Goal: Browse casually

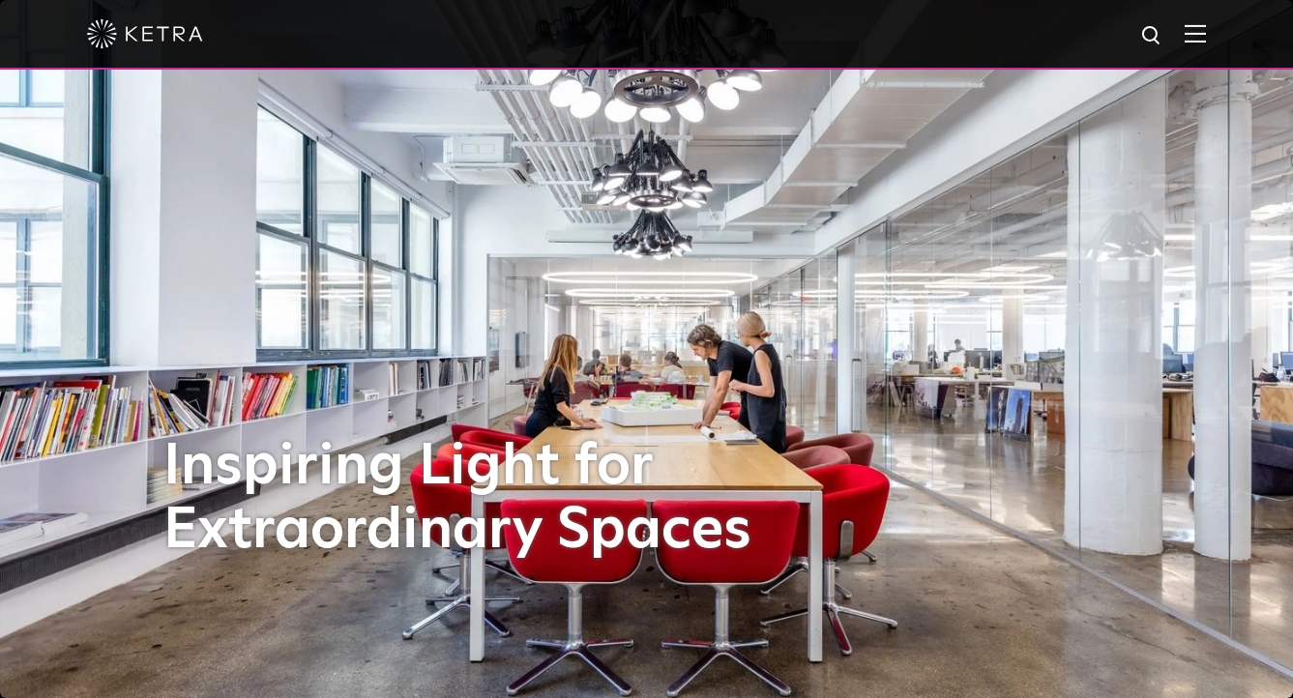
click at [1206, 36] on img at bounding box center [1194, 33] width 21 height 18
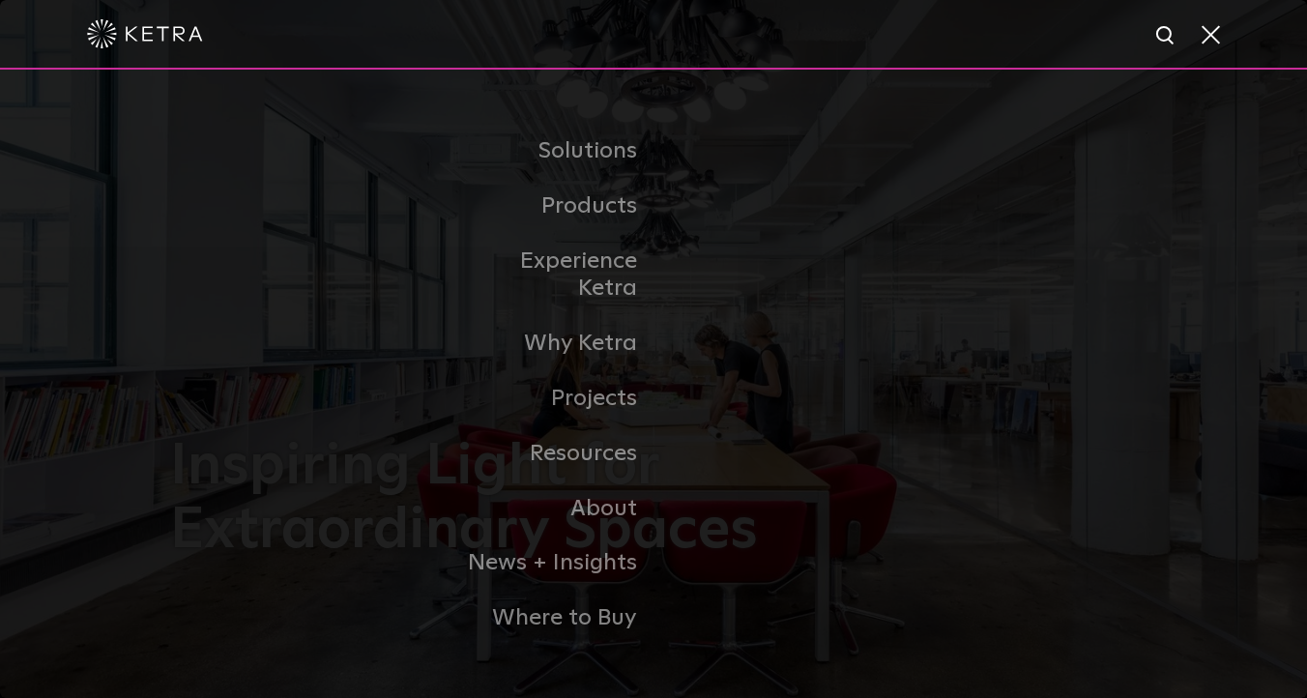
click at [1217, 36] on span at bounding box center [1209, 33] width 21 height 19
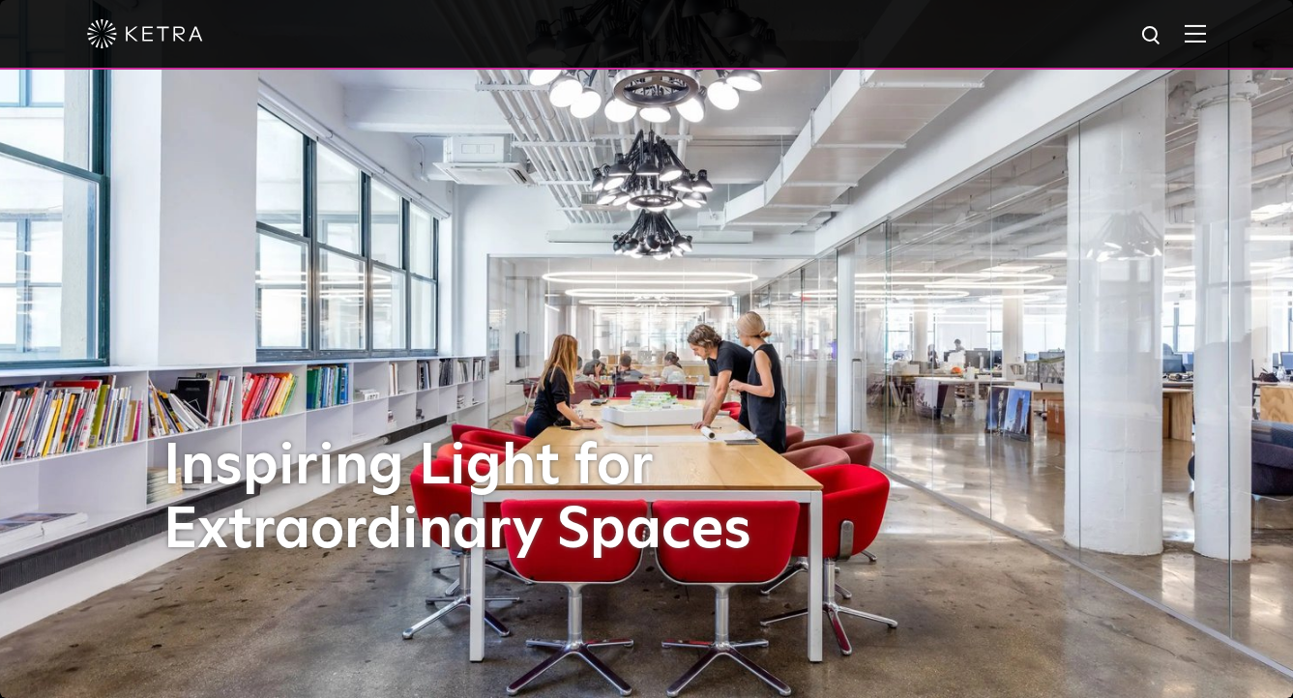
click at [1206, 36] on img at bounding box center [1194, 33] width 21 height 18
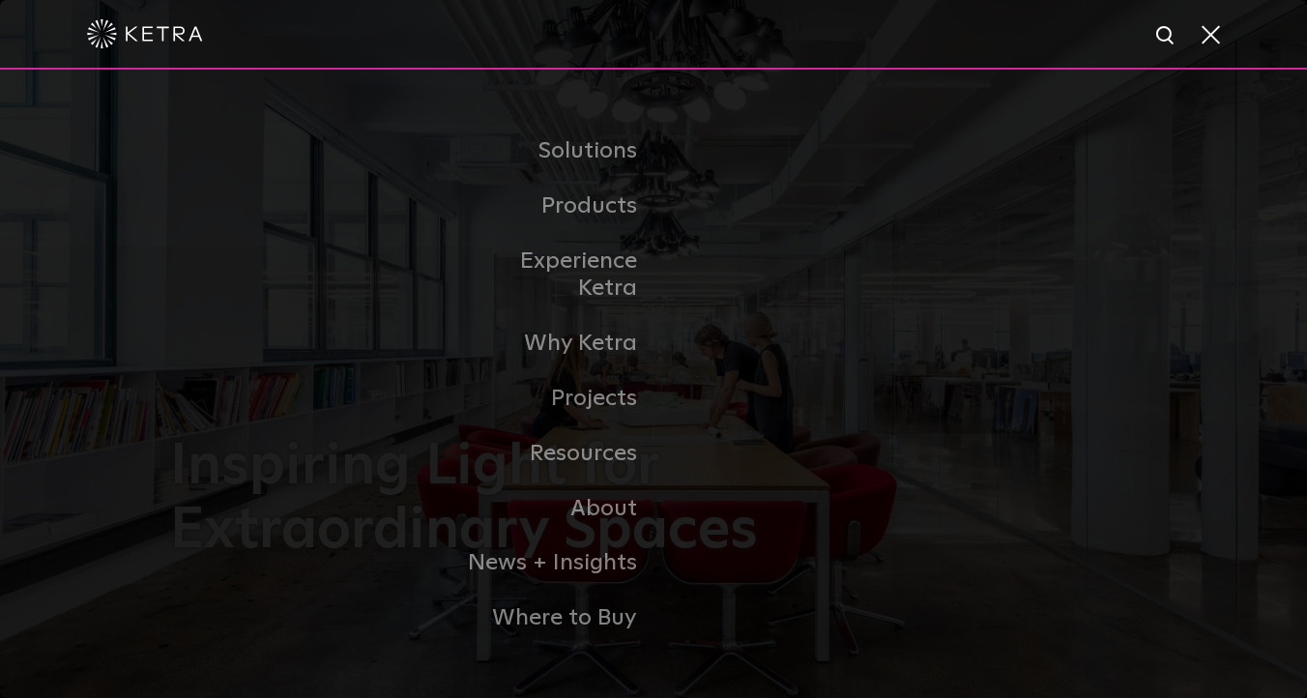
click at [1217, 36] on span at bounding box center [1209, 33] width 21 height 19
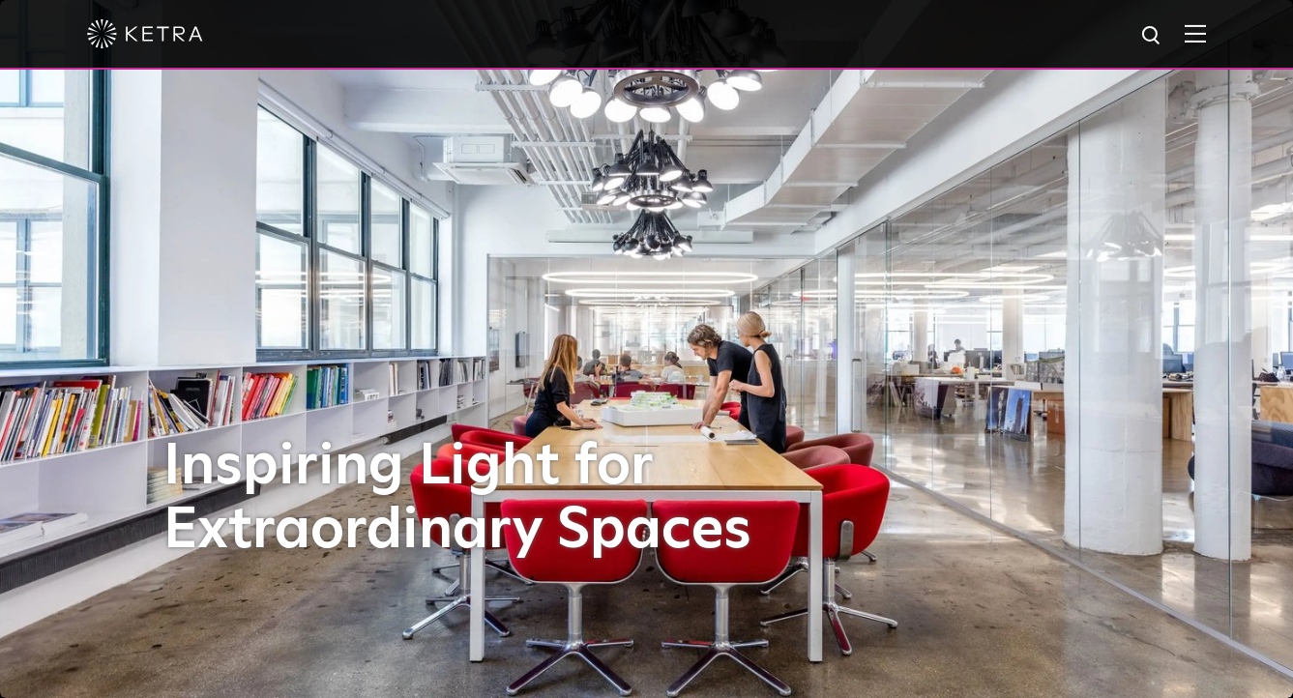
click at [1206, 36] on img at bounding box center [1194, 33] width 21 height 18
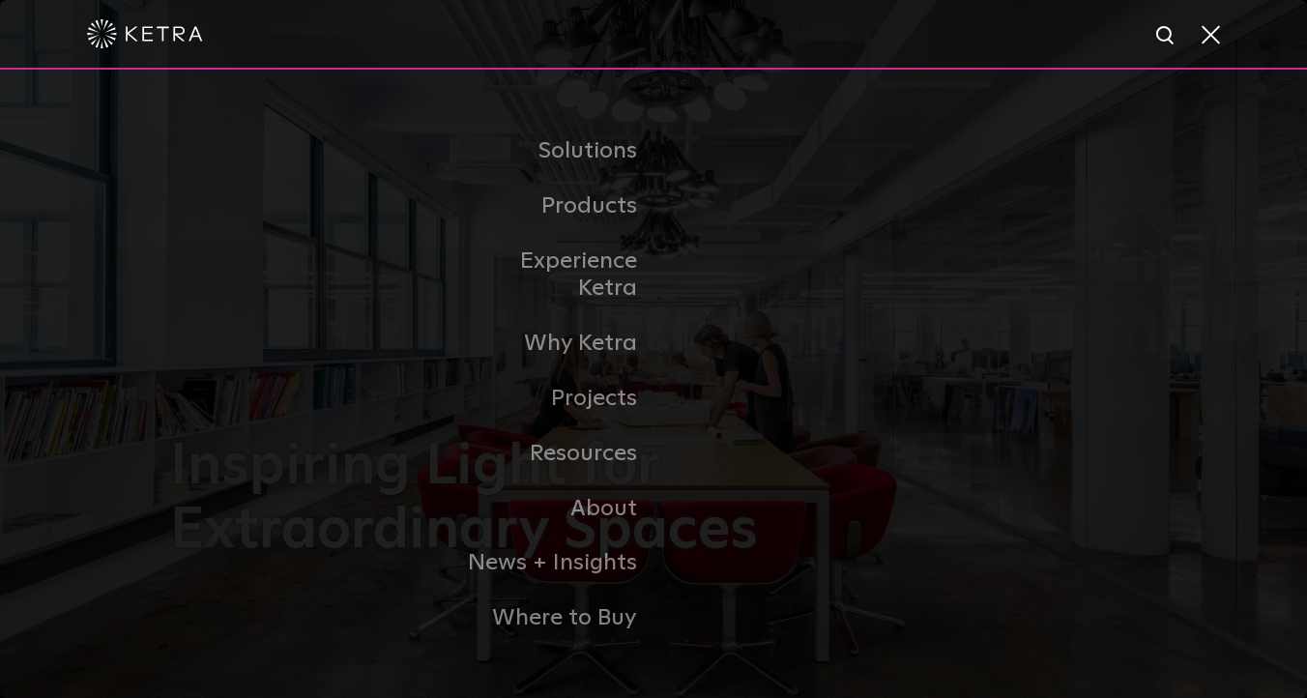
click at [1217, 36] on span at bounding box center [1209, 33] width 21 height 19
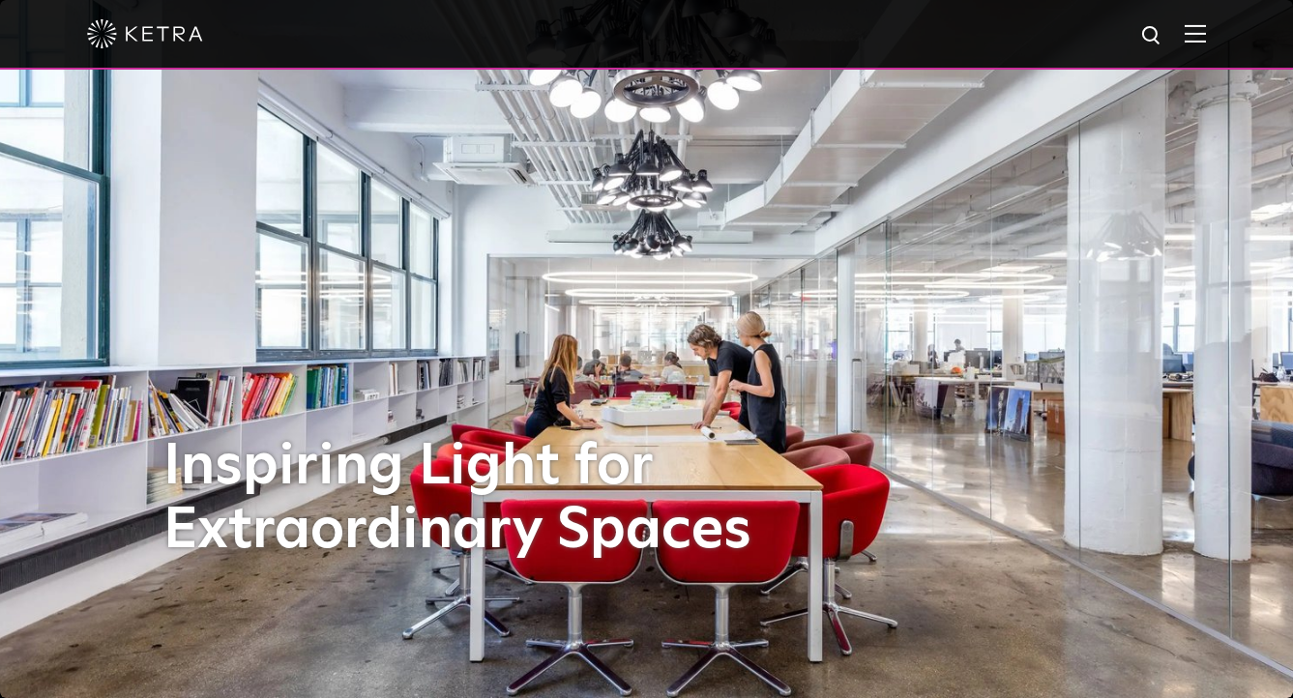
click at [1206, 44] on div at bounding box center [646, 34] width 1119 height 68
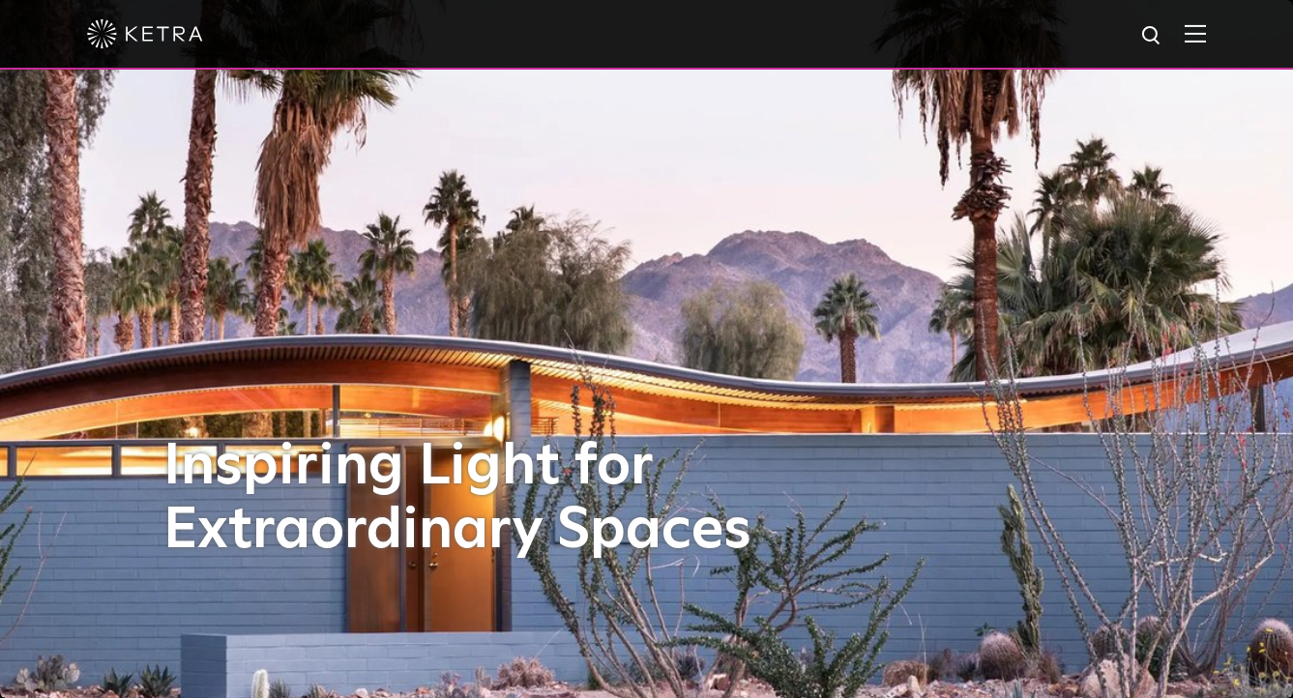
click at [1206, 44] on div at bounding box center [646, 34] width 1119 height 68
click at [1206, 35] on img at bounding box center [1194, 33] width 21 height 18
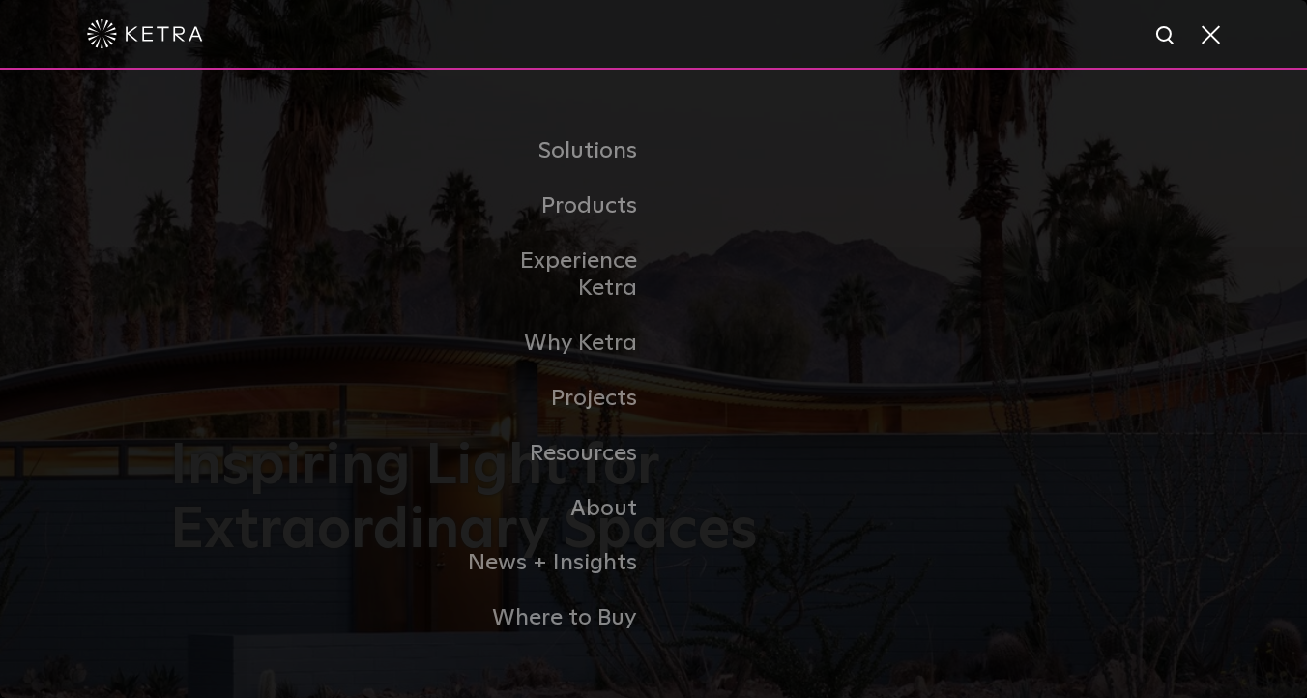
click at [1208, 35] on span at bounding box center [1209, 33] width 21 height 19
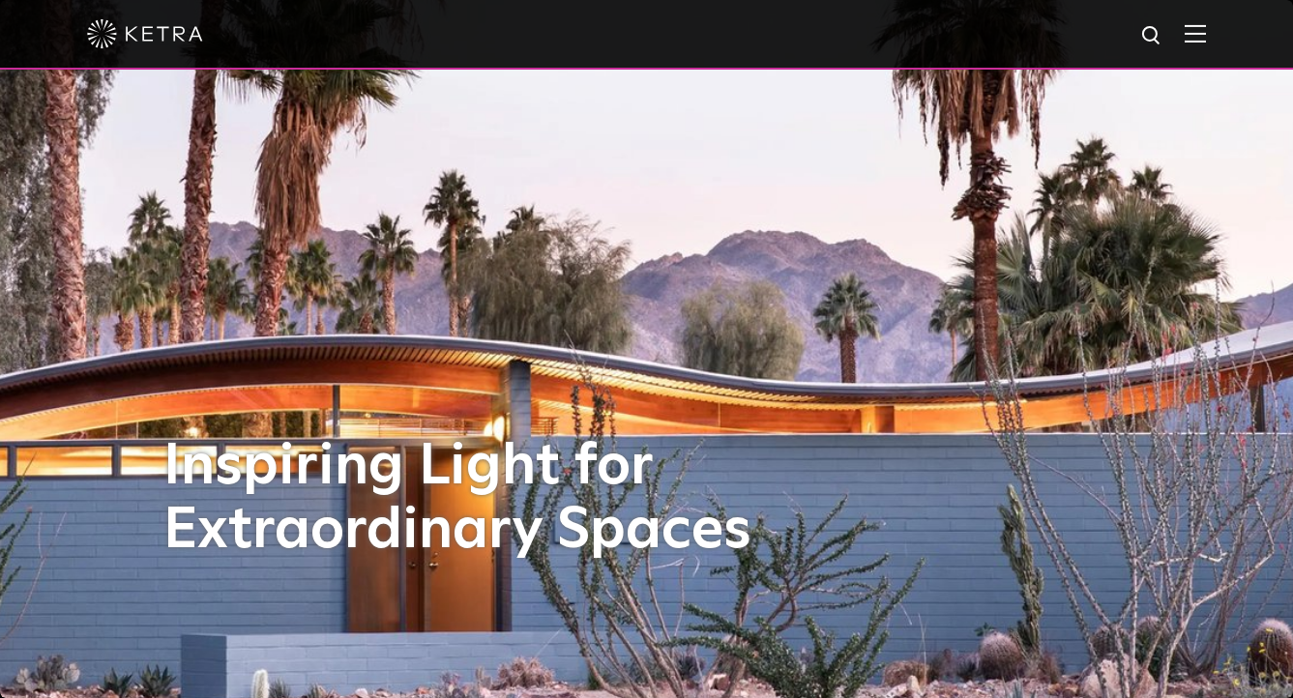
click at [1206, 35] on img at bounding box center [1194, 33] width 21 height 18
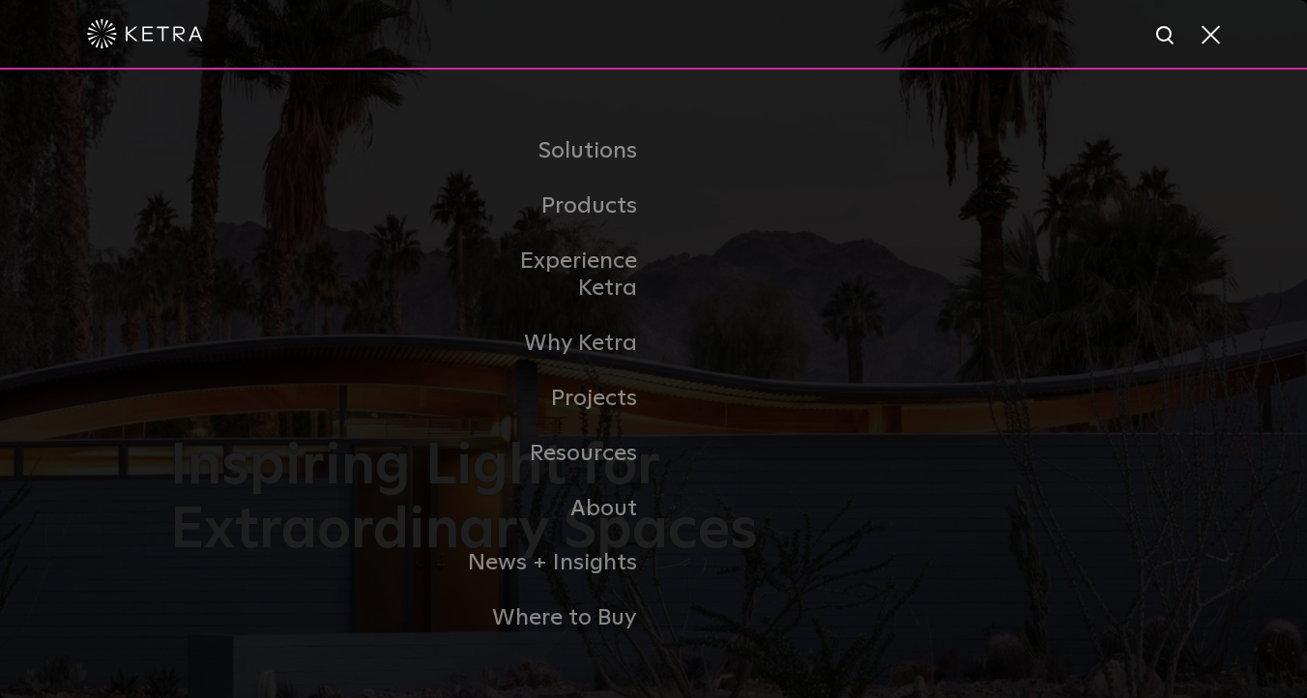
click at [1208, 35] on span at bounding box center [1209, 33] width 21 height 19
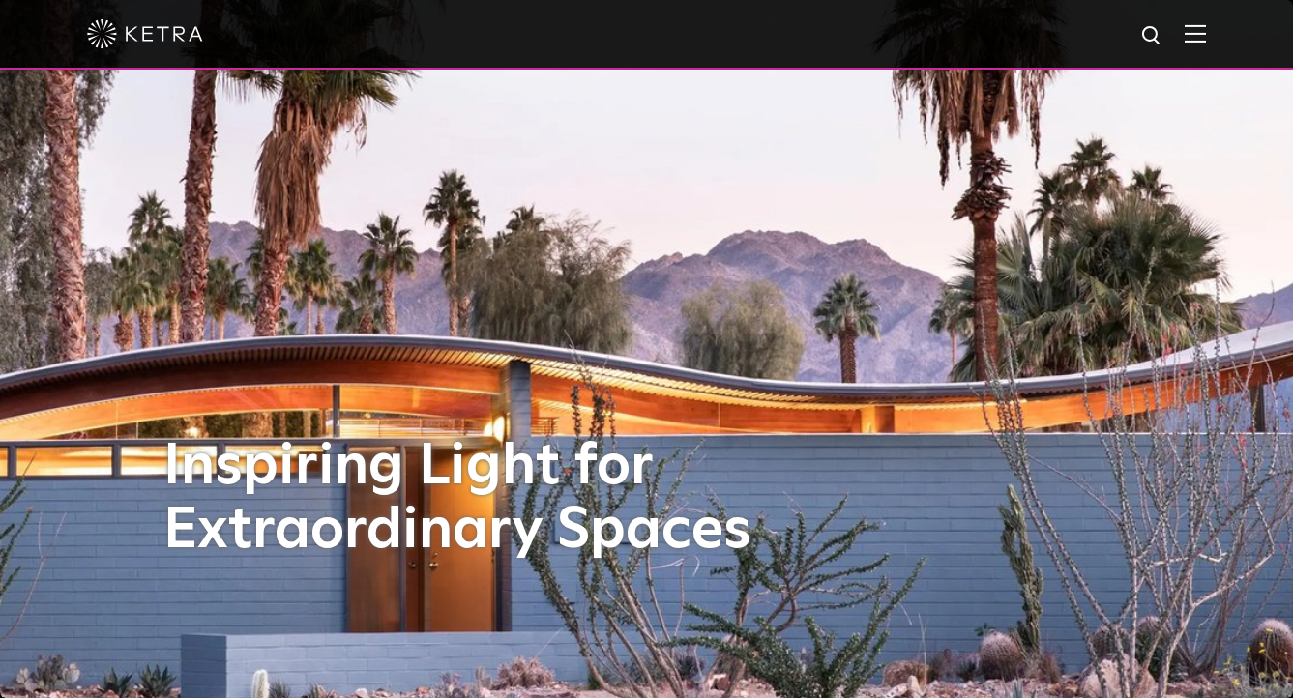
click at [1206, 35] on img at bounding box center [1194, 33] width 21 height 18
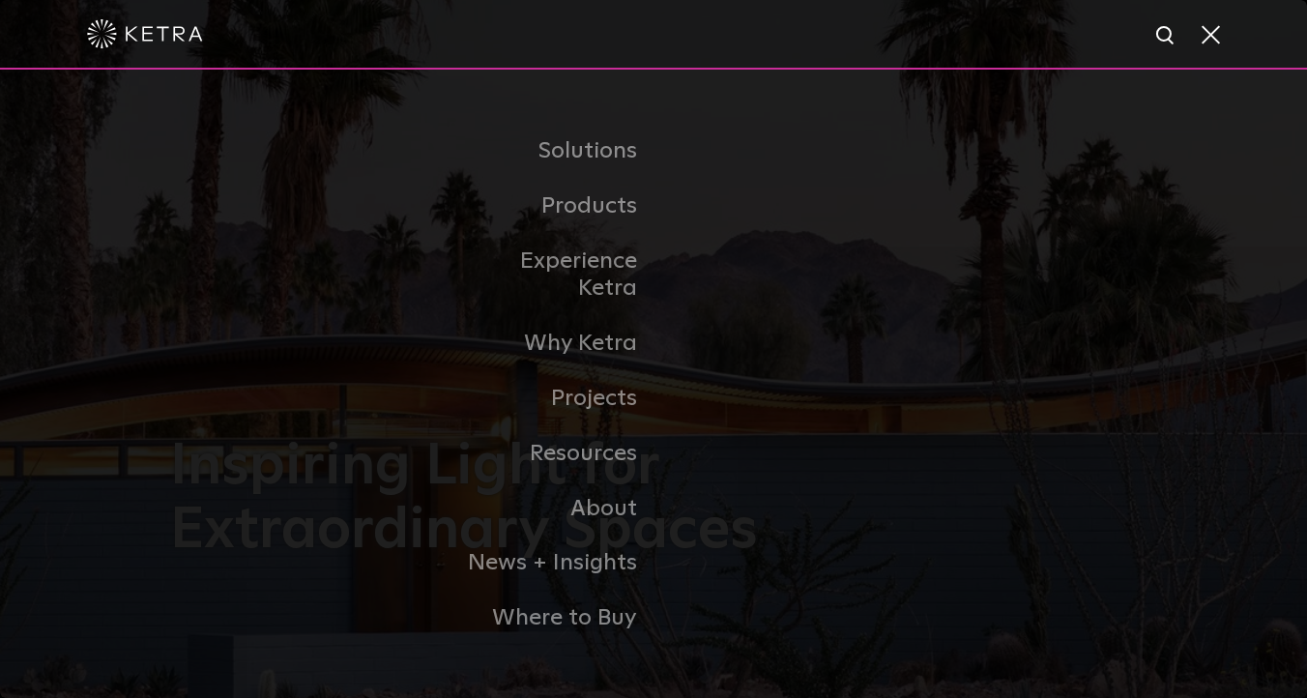
click at [1208, 35] on span at bounding box center [1209, 33] width 21 height 19
